Goal: Task Accomplishment & Management: Manage account settings

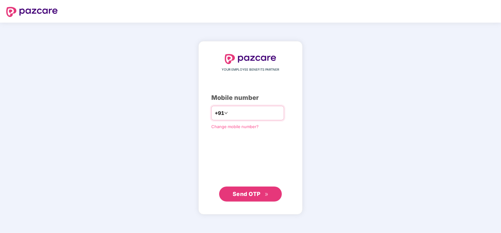
type input "**********"
click at [251, 198] on button "Send OTP" at bounding box center [250, 193] width 63 height 15
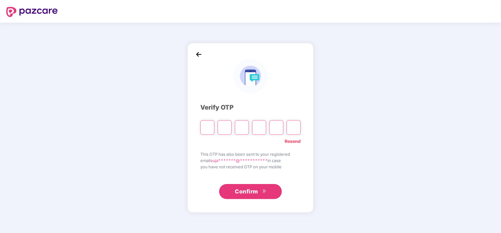
type input "*"
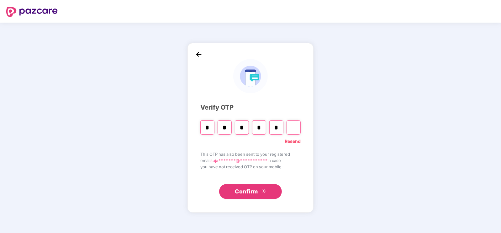
type input "*"
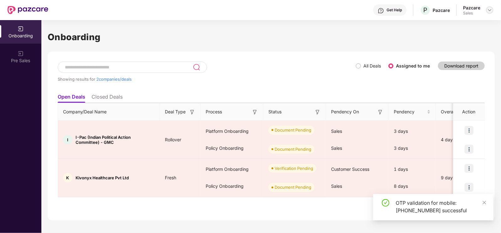
click at [490, 8] on img at bounding box center [490, 10] width 5 height 5
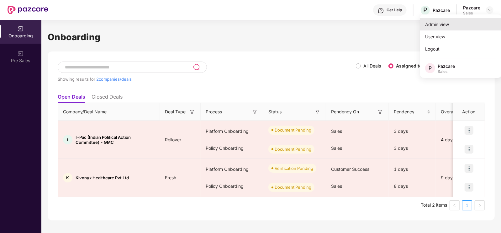
click at [442, 27] on div "Admin view" at bounding box center [461, 24] width 82 height 12
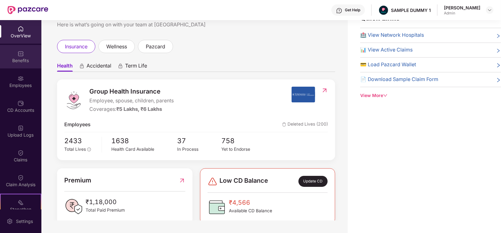
click at [17, 59] on div "Benefits" at bounding box center [20, 60] width 41 height 6
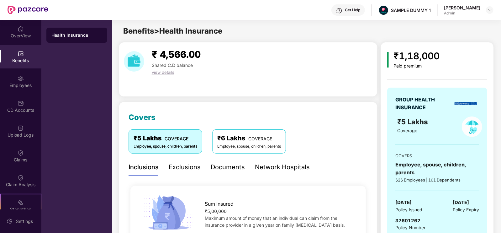
scroll to position [39, 0]
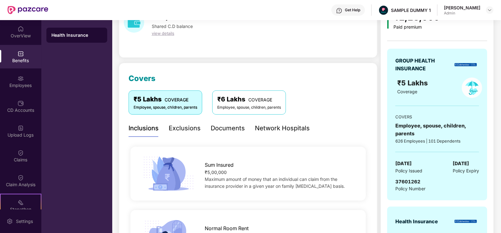
click at [179, 122] on div "Exclusions" at bounding box center [185, 128] width 32 height 17
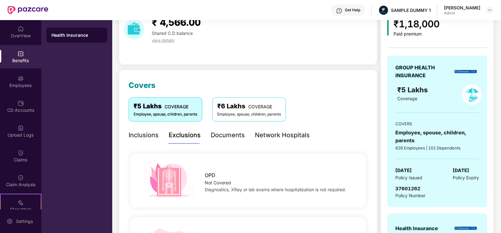
scroll to position [0, 0]
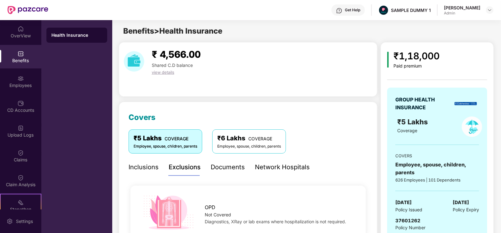
click at [233, 166] on div "Documents" at bounding box center [228, 167] width 34 height 10
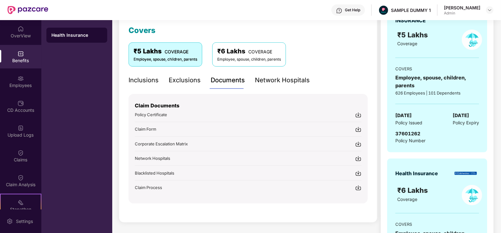
scroll to position [85, 0]
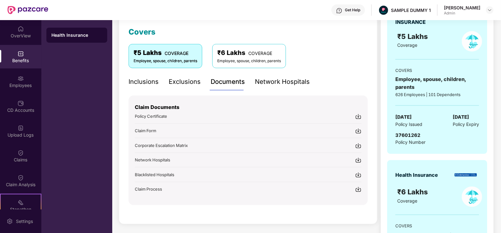
click at [268, 83] on div "Network Hospitals" at bounding box center [282, 82] width 55 height 10
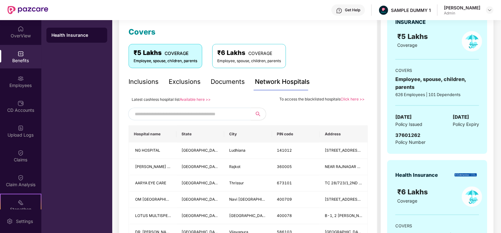
click at [249, 113] on span at bounding box center [189, 114] width 122 height 13
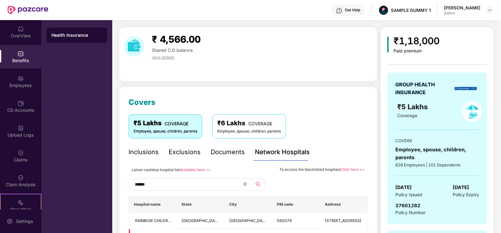
scroll to position [0, 0]
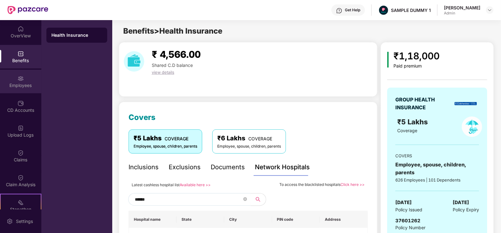
type input "******"
click at [18, 87] on div "Employees" at bounding box center [20, 85] width 41 height 6
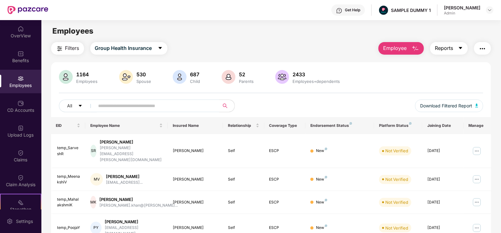
click at [452, 44] on span "Reports" at bounding box center [444, 48] width 18 height 8
drag, startPoint x: 452, startPoint y: 44, endPoint x: 400, endPoint y: 38, distance: 51.8
click at [400, 38] on main "Employees Filters Group Health Insurance Employee Reports 1164 Employees 530 Sp…" at bounding box center [271, 136] width 460 height 233
click at [401, 44] on button "Employee" at bounding box center [402, 48] width 46 height 13
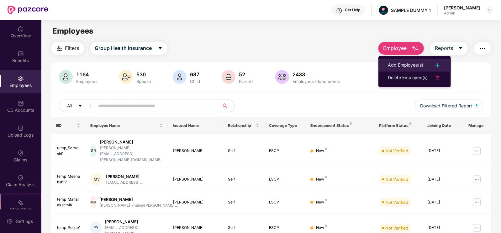
click at [393, 70] on li "Add Employee(s)" at bounding box center [415, 65] width 72 height 13
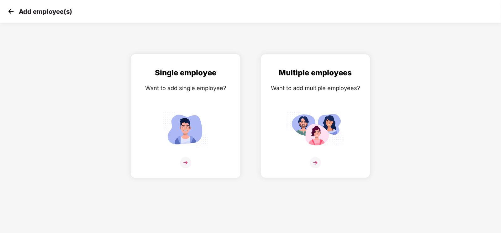
click at [178, 135] on img at bounding box center [186, 129] width 56 height 39
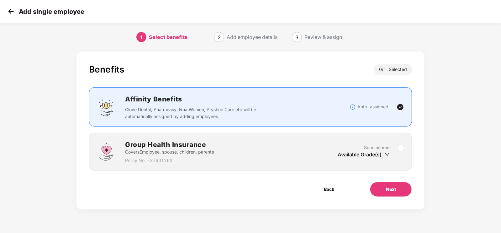
click at [397, 148] on div "Sum Insured Available Grade(s)" at bounding box center [368, 151] width 60 height 15
click at [407, 145] on div "Group Health Insurance Covers Employee, spouse, children, parents Policy No. - …" at bounding box center [250, 152] width 323 height 38
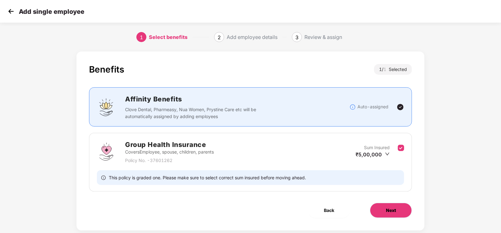
click at [388, 216] on button "Next" at bounding box center [391, 210] width 42 height 15
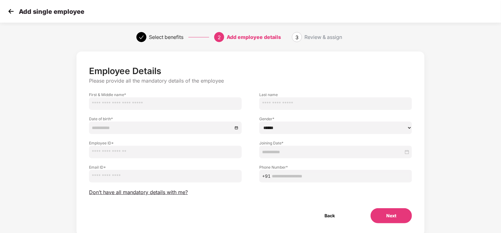
click at [6, 9] on div "Add single employee" at bounding box center [250, 11] width 501 height 23
click at [9, 10] on img at bounding box center [10, 11] width 9 height 9
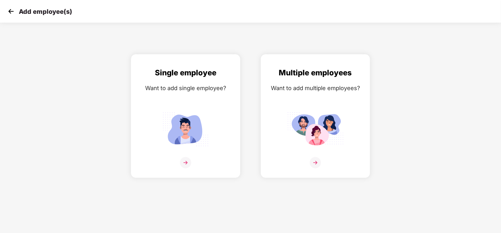
click at [9, 10] on img at bounding box center [10, 11] width 9 height 9
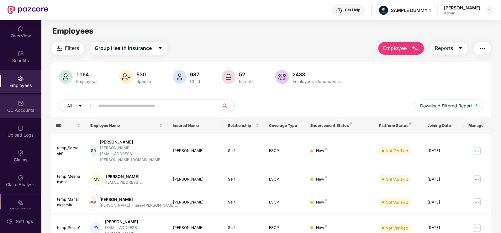
click at [30, 101] on div "CD Accounts" at bounding box center [20, 106] width 41 height 24
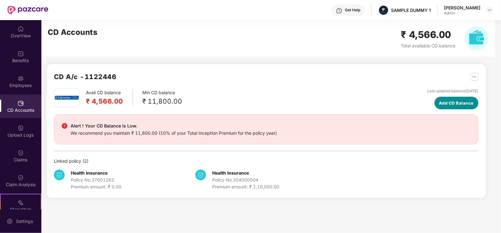
click at [439, 106] on span "Add CD Balance" at bounding box center [456, 103] width 35 height 6
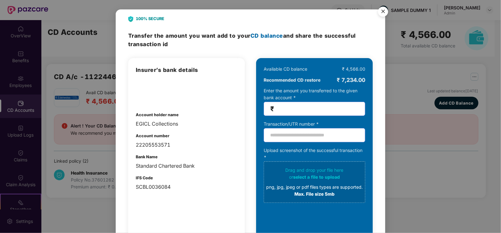
scroll to position [42, 0]
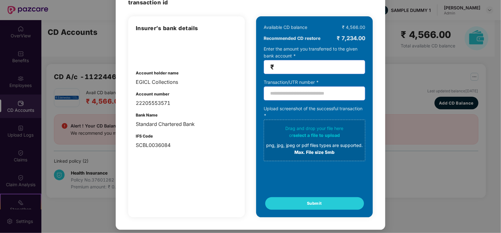
click at [56, 76] on div "100% SECURE Transfer the amount you want add to your CD balance and share the s…" at bounding box center [250, 116] width 501 height 233
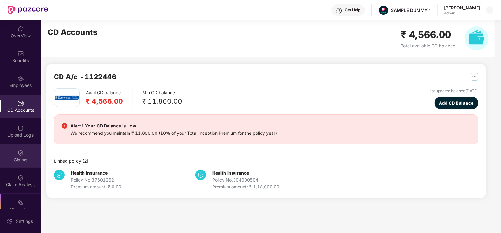
click at [9, 159] on div "Claims" at bounding box center [20, 160] width 41 height 6
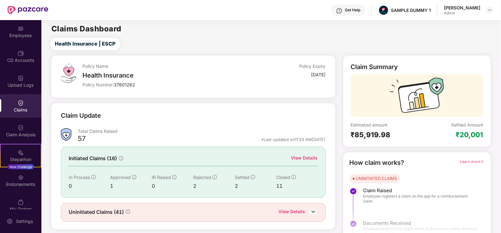
scroll to position [50, 0]
click at [307, 159] on div "View Details" at bounding box center [305, 157] width 27 height 7
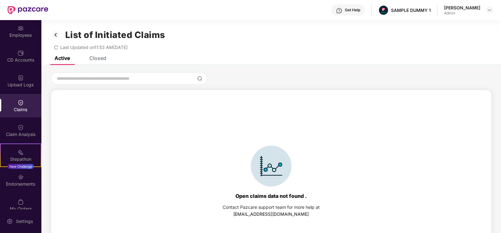
click at [307, 159] on div at bounding box center [271, 166] width 97 height 41
click at [99, 60] on div "Closed" at bounding box center [97, 58] width 17 height 6
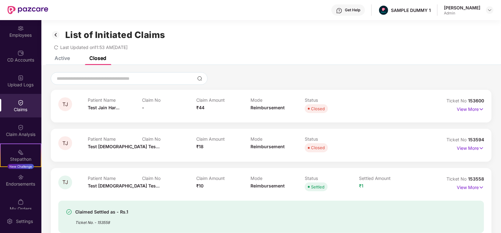
scroll to position [121, 0]
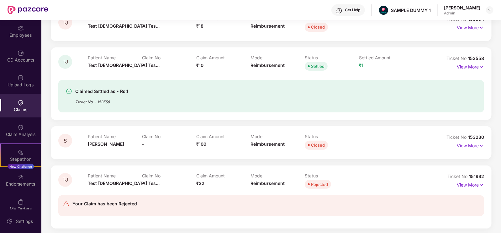
click at [482, 67] on img at bounding box center [481, 66] width 5 height 7
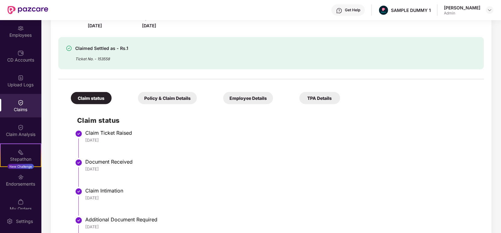
scroll to position [195, 0]
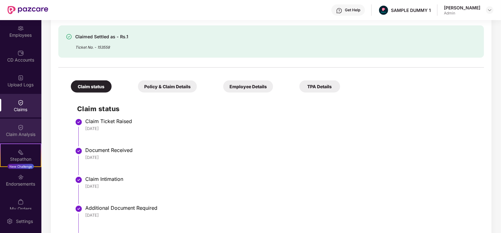
click at [25, 127] on div "Claim Analysis" at bounding box center [20, 131] width 41 height 24
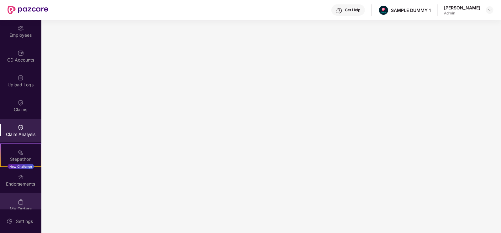
click at [18, 203] on img at bounding box center [21, 202] width 6 height 6
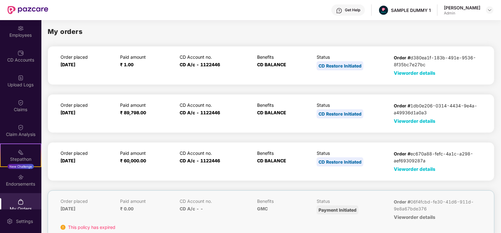
click at [409, 169] on span "View order details" at bounding box center [415, 169] width 42 height 6
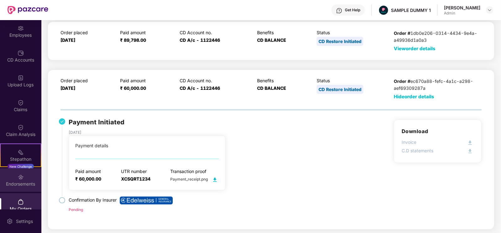
scroll to position [83, 0]
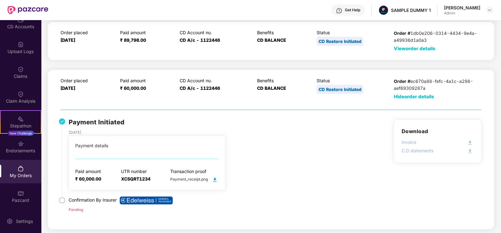
click at [343, 11] on img at bounding box center [339, 11] width 6 height 6
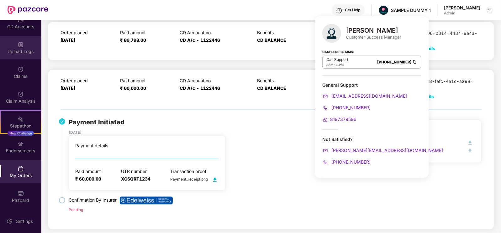
scroll to position [0, 0]
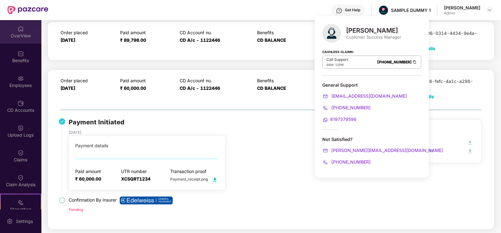
click at [25, 35] on div "OverView" at bounding box center [20, 36] width 41 height 6
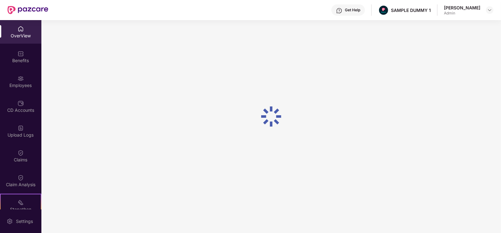
scroll to position [20, 0]
